Goal: Information Seeking & Learning: Learn about a topic

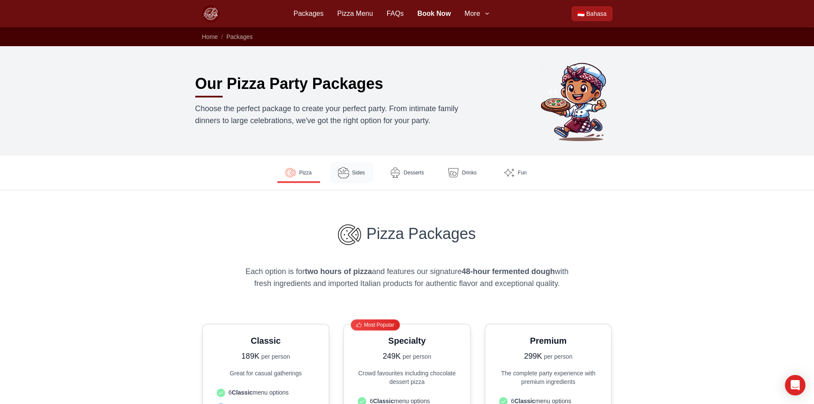
click at [362, 168] on link "Sides" at bounding box center [351, 172] width 43 height 21
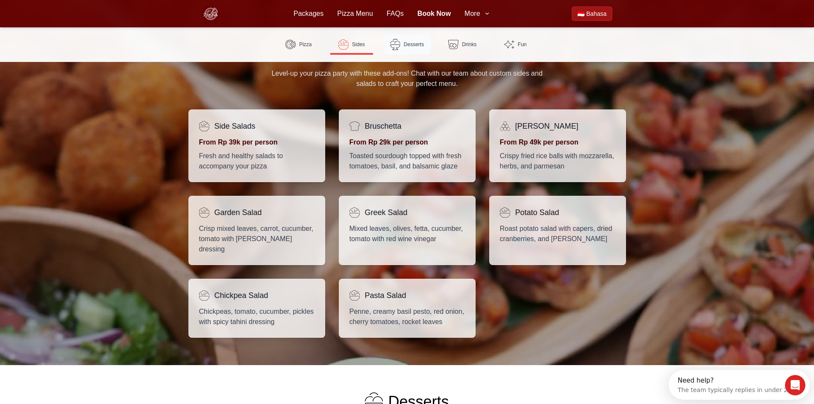
click at [404, 45] on span "Desserts" at bounding box center [414, 44] width 20 height 7
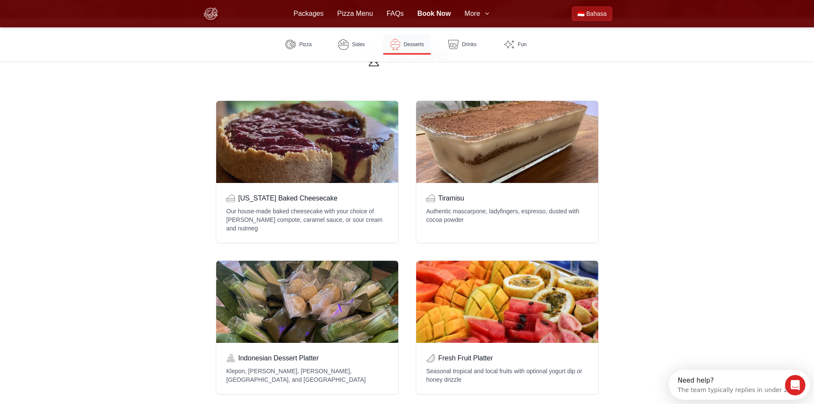
scroll to position [957, 0]
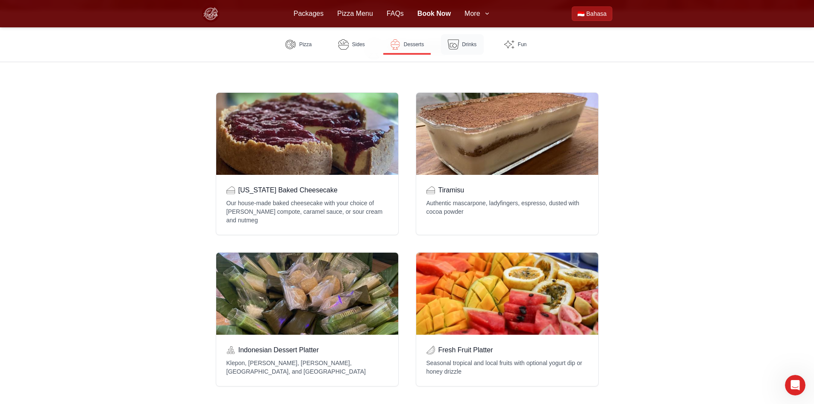
click at [455, 52] on link "Drinks" at bounding box center [462, 44] width 43 height 21
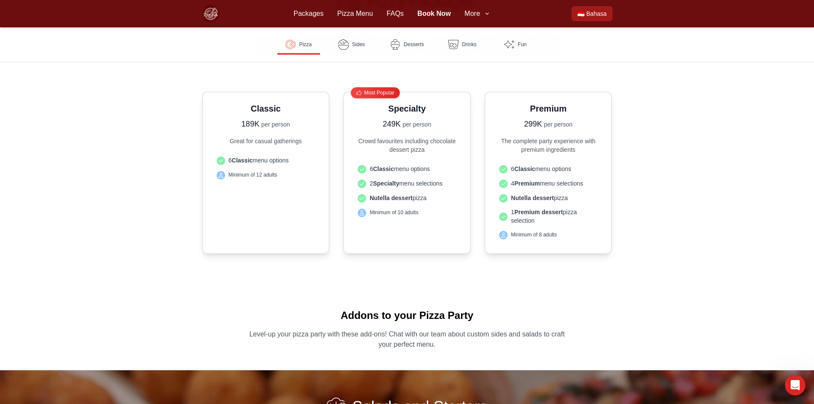
scroll to position [155, 0]
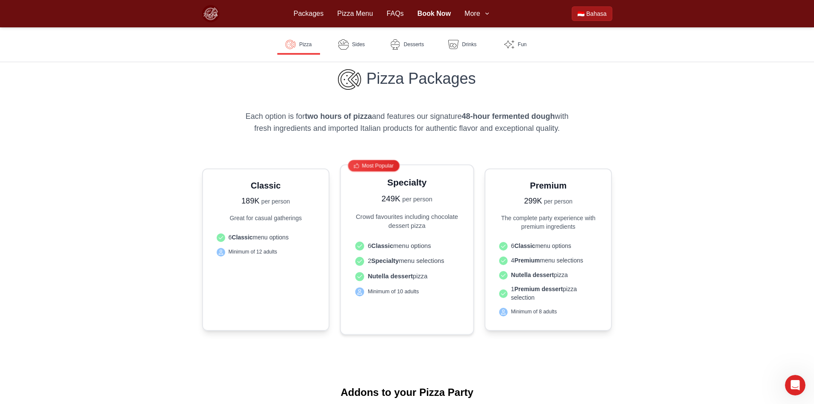
click at [418, 274] on span "Nutella dessert pizza" at bounding box center [398, 275] width 60 height 9
click at [425, 299] on ul "6 Classic menu options 2 Specialty menu selections Nutella dessert pizza Minimu…" at bounding box center [407, 268] width 111 height 63
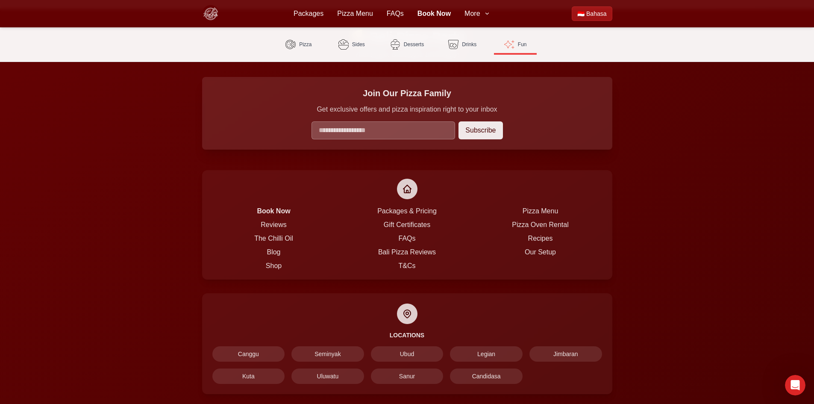
scroll to position [2037, 0]
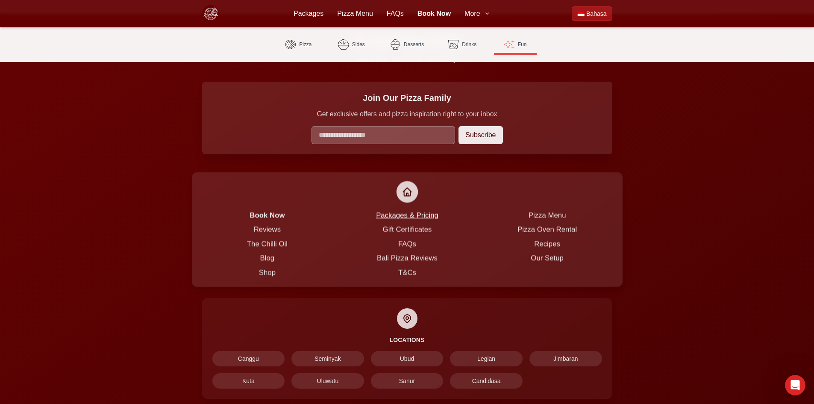
click at [412, 211] on link "Packages & Pricing" at bounding box center [407, 215] width 62 height 8
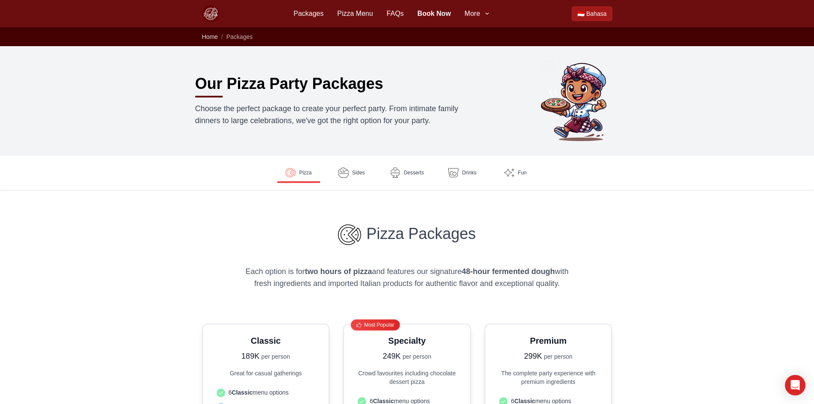
click at [214, 38] on span "Home" at bounding box center [210, 36] width 16 height 7
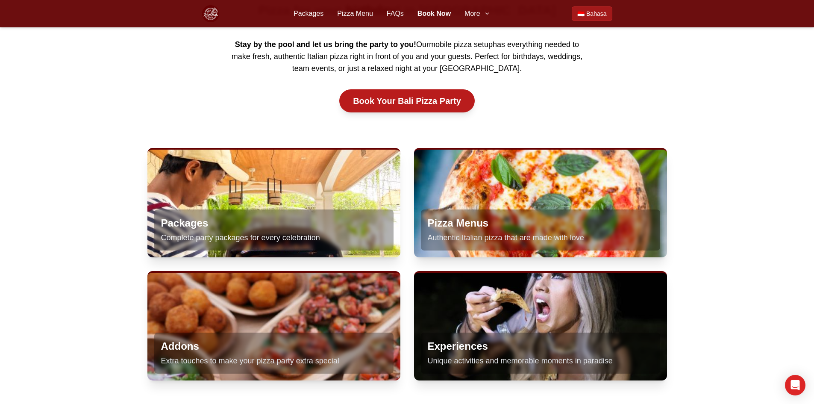
scroll to position [513, 0]
